Goal: Communication & Community: Answer question/provide support

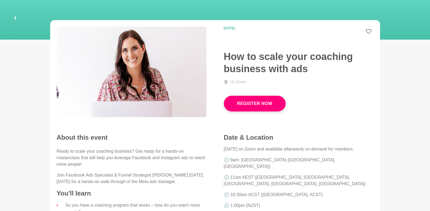
scroll to position [37, 0]
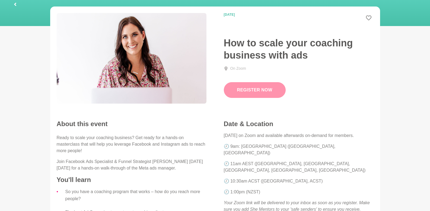
click at [255, 88] on link "Register Now" at bounding box center [255, 90] width 62 height 16
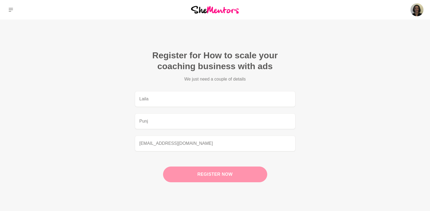
click at [203, 171] on button "Register now" at bounding box center [215, 175] width 104 height 16
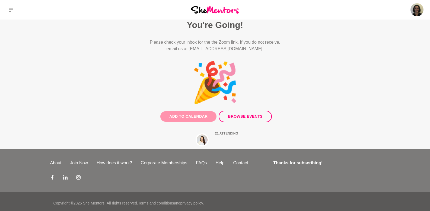
click at [205, 114] on button "Add to Calendar" at bounding box center [188, 116] width 56 height 11
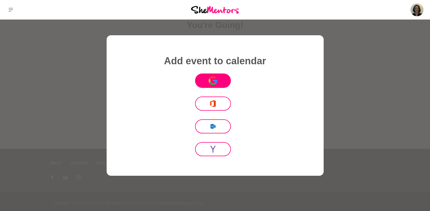
click at [220, 83] on button "Icon Mafia" at bounding box center [213, 80] width 36 height 14
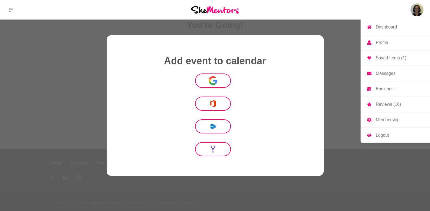
click at [416, 13] on img at bounding box center [416, 9] width 13 height 13
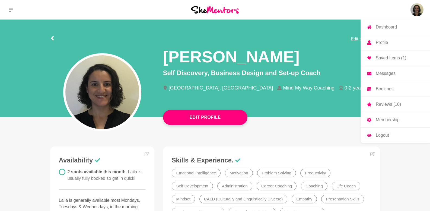
click at [388, 77] on link "Messages" at bounding box center [394, 73] width 69 height 15
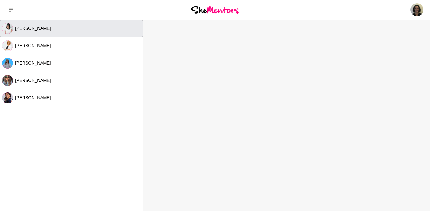
click at [30, 31] on button "[PERSON_NAME]" at bounding box center [71, 28] width 143 height 17
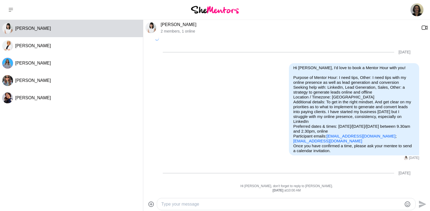
scroll to position [55, 0]
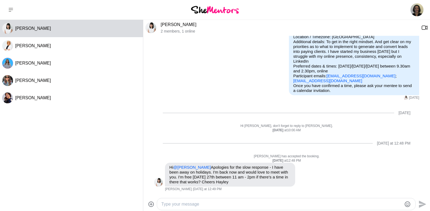
click at [173, 210] on div "Send" at bounding box center [286, 204] width 287 height 14
click at [174, 205] on textarea "Type your message" at bounding box center [281, 204] width 240 height 7
click at [165, 197] on textarea "HI [PERSON_NAME], So sorry for the late response!" at bounding box center [281, 201] width 240 height 13
click at [238, 206] on textarea "Hi [PERSON_NAME], So sorry for the late response!" at bounding box center [281, 201] width 240 height 13
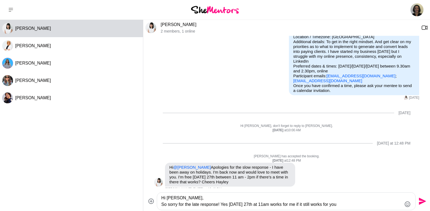
scroll to position [60, 0]
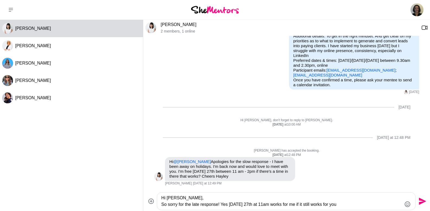
click at [357, 203] on textarea "Hi [PERSON_NAME], So sorry for the late response! Yes [DATE] 27th at 11am works…" at bounding box center [281, 201] width 240 height 13
click at [222, 203] on textarea "Hi [PERSON_NAME], So sorry for the late response! Yes [DATE] 27th at 11am works…" at bounding box center [281, 201] width 240 height 13
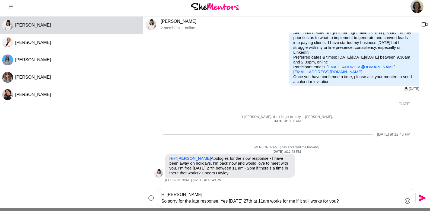
scroll to position [6, 0]
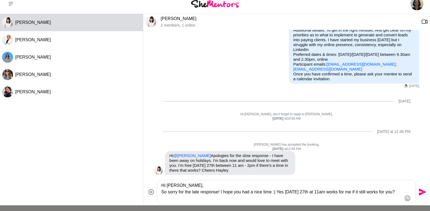
click at [270, 194] on textarea "Hi [PERSON_NAME], So sorry for the late response! I hope you had a nice time :)…" at bounding box center [281, 192] width 240 height 20
click at [279, 200] on textarea "Hi [PERSON_NAME], So sorry for the late response! I hope you had a nice holiday…" at bounding box center [281, 192] width 240 height 20
type textarea "Hi [PERSON_NAME], So sorry for the late response! I hope you had a nice holiday…"
click at [421, 192] on icon "Send" at bounding box center [421, 192] width 9 height 9
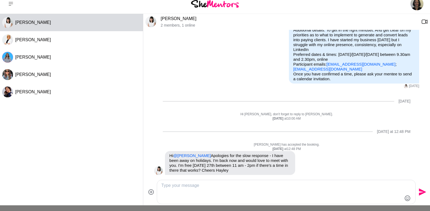
scroll to position [103, 0]
